Goal: Transaction & Acquisition: Purchase product/service

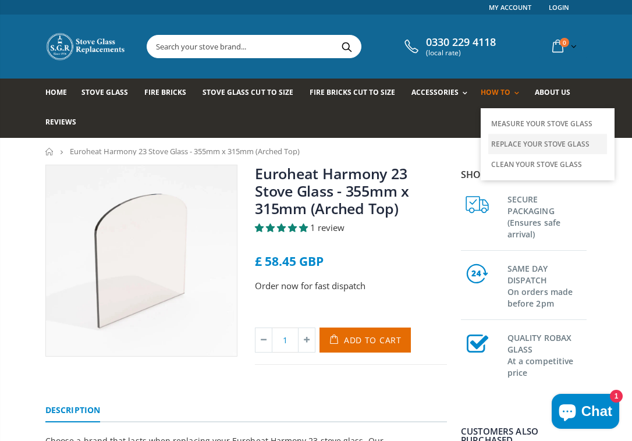
click at [514, 145] on link "Replace Your Stove Glass" at bounding box center [548, 144] width 119 height 20
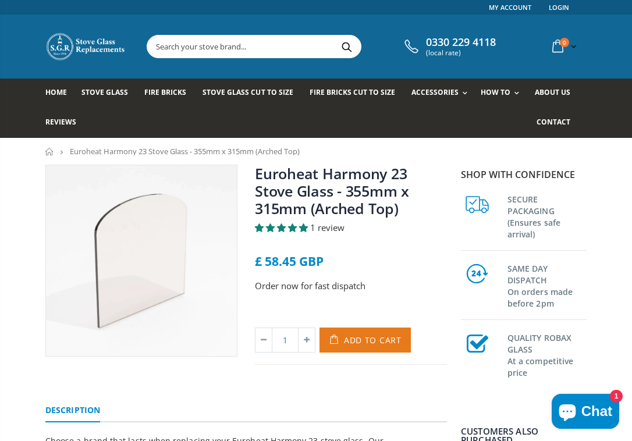
click at [361, 338] on span "Add to Cart" at bounding box center [373, 340] width 58 height 11
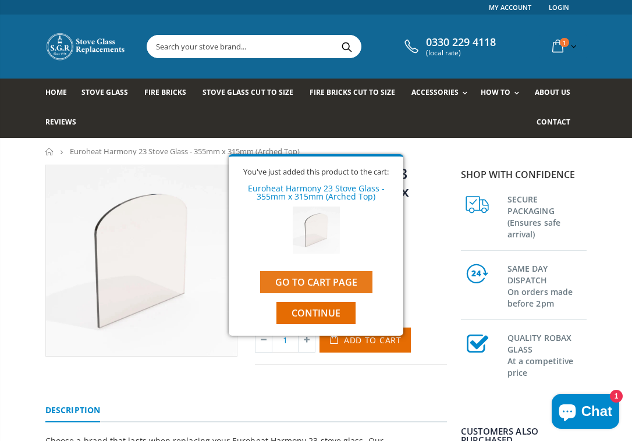
click at [332, 286] on link "Go to cart page" at bounding box center [316, 282] width 112 height 22
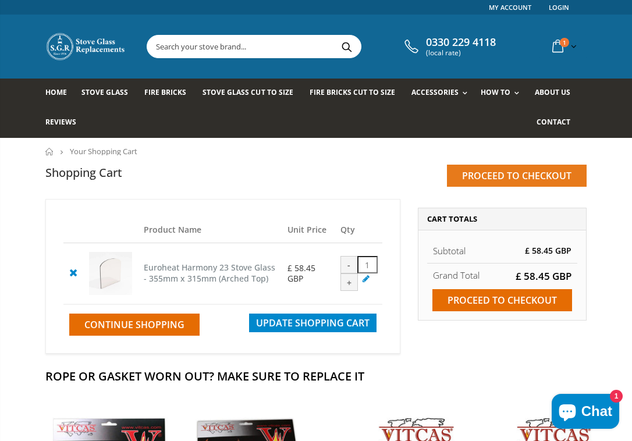
click at [535, 174] on input "Proceed to checkout" at bounding box center [517, 176] width 140 height 22
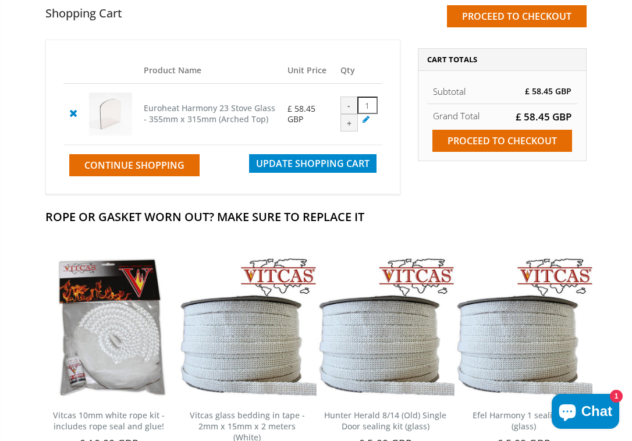
scroll to position [56, 0]
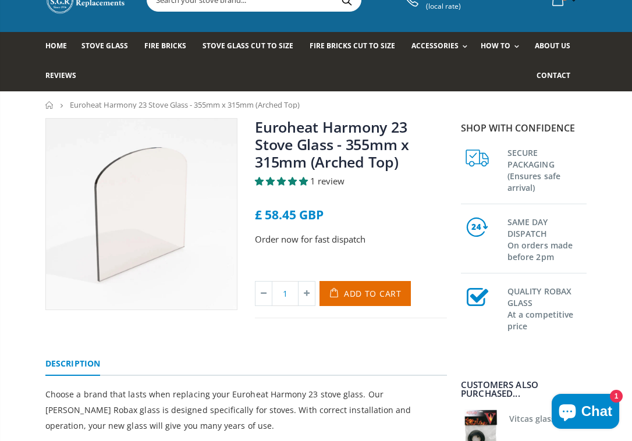
scroll to position [49, 0]
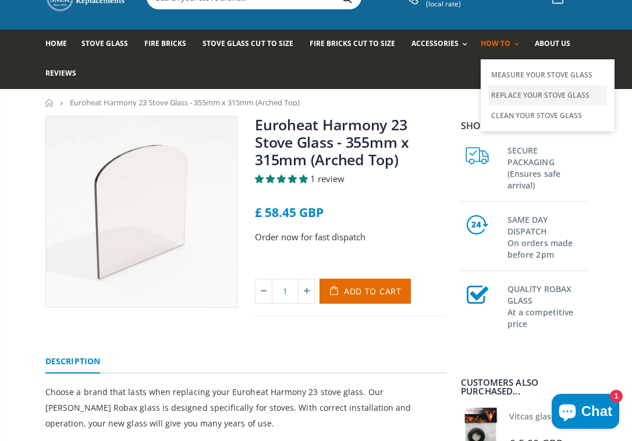
click at [509, 96] on link "Replace Your Stove Glass" at bounding box center [548, 95] width 119 height 20
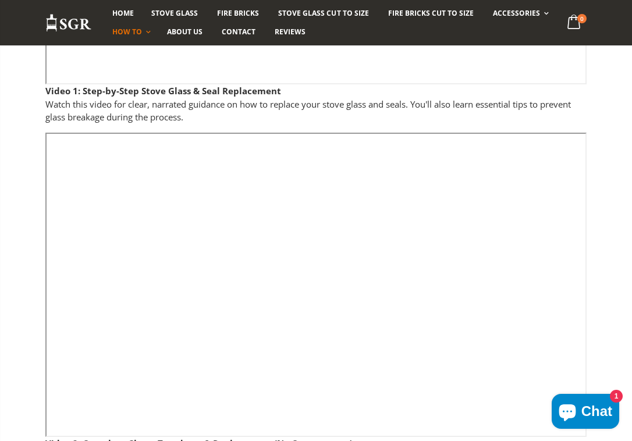
scroll to position [508, 0]
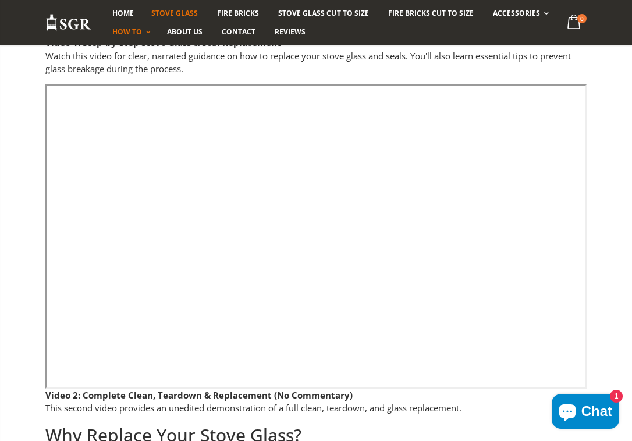
click at [175, 19] on link "Stove Glass" at bounding box center [175, 13] width 64 height 19
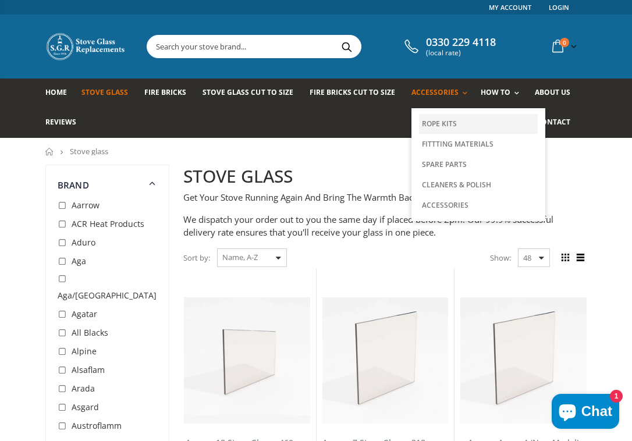
click at [450, 125] on link "Rope Kits" at bounding box center [478, 124] width 119 height 20
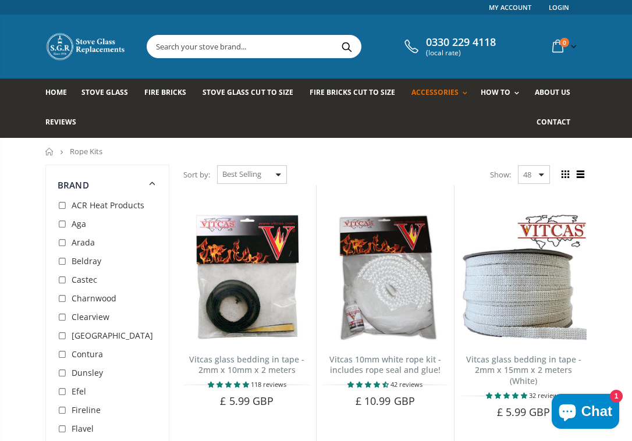
click at [243, 47] on input "text" at bounding box center [307, 47] width 321 height 22
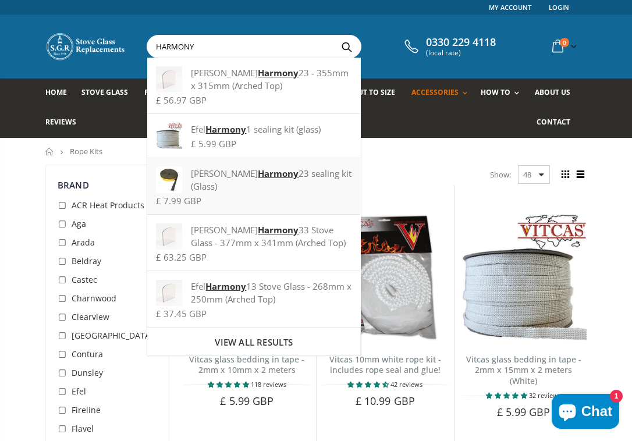
type input "HARMONY"
click at [226, 175] on div "Nestor Martin Harmony 23 sealing kit (Glass)" at bounding box center [254, 180] width 196 height 26
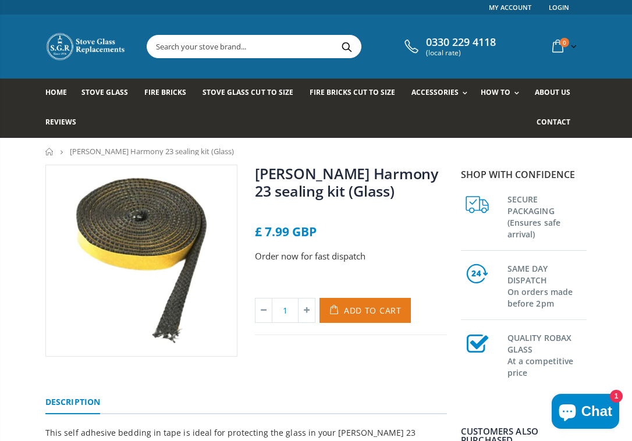
click at [354, 306] on span "Add to Cart" at bounding box center [373, 310] width 58 height 11
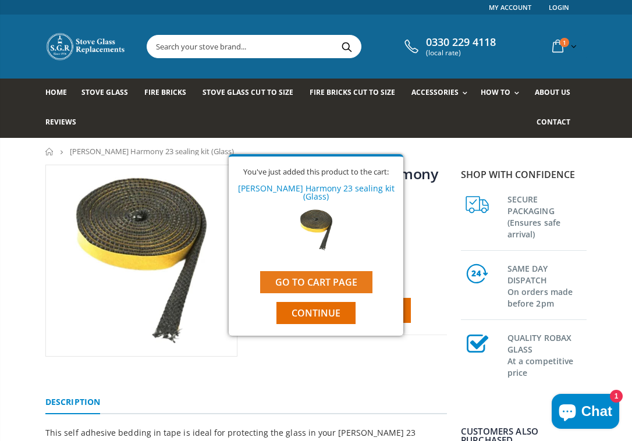
click at [342, 281] on link "Go to cart page" at bounding box center [316, 282] width 112 height 22
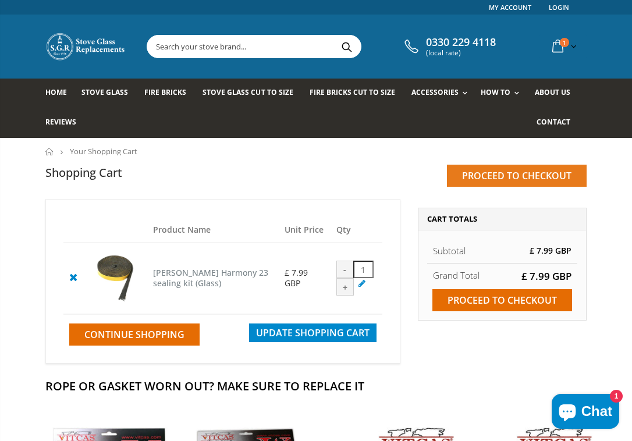
click at [477, 175] on input "Proceed to checkout" at bounding box center [517, 176] width 140 height 22
